Goal: Navigation & Orientation: Find specific page/section

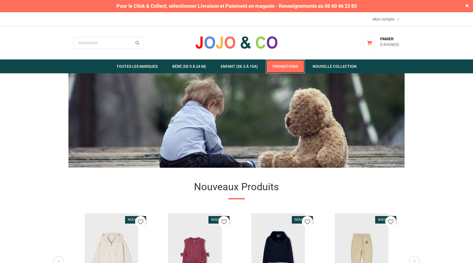
click at [284, 65] on link "Promotions" at bounding box center [285, 66] width 39 height 14
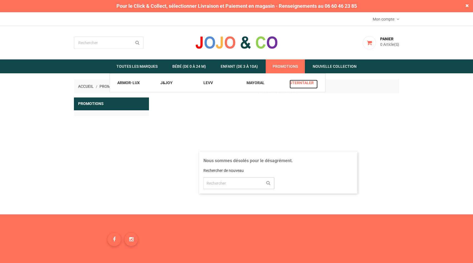
click at [299, 83] on link "STERNTALER" at bounding box center [303, 84] width 28 height 9
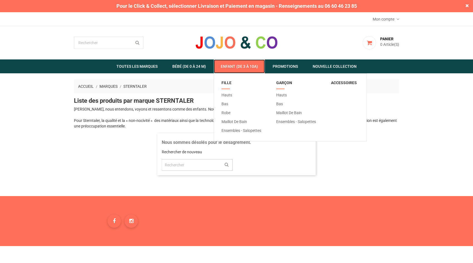
click at [246, 66] on link "  Enfant (de 3 à 10A)" at bounding box center [239, 66] width 51 height 14
